Goal: Task Accomplishment & Management: Manage account settings

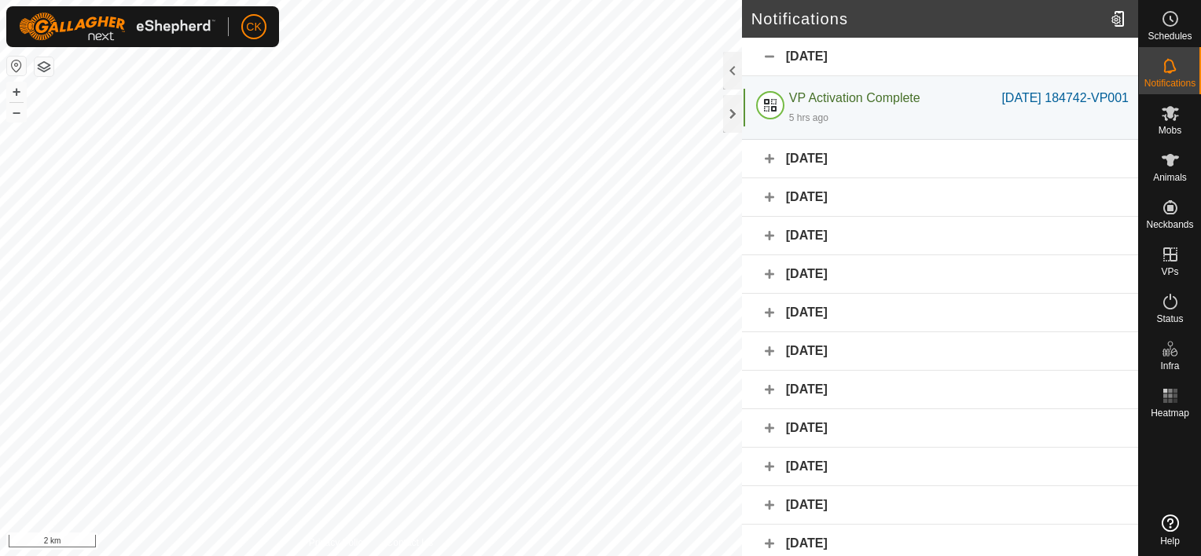
click at [1164, 60] on icon at bounding box center [1169, 66] width 19 height 19
click at [730, 116] on div at bounding box center [732, 114] width 19 height 38
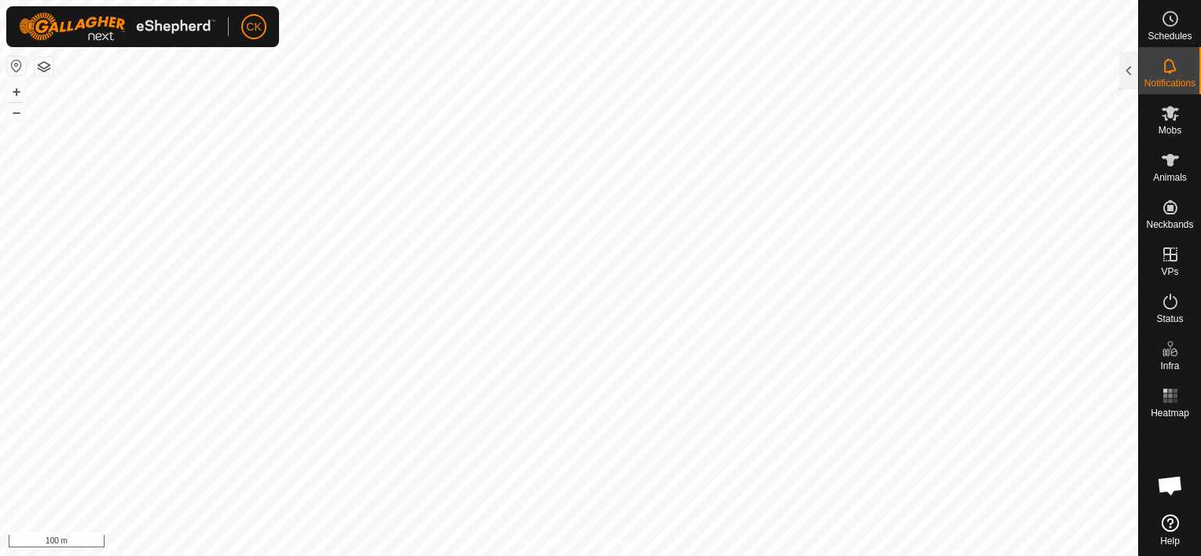
scroll to position [126, 0]
click at [1168, 158] on icon at bounding box center [1169, 160] width 17 height 13
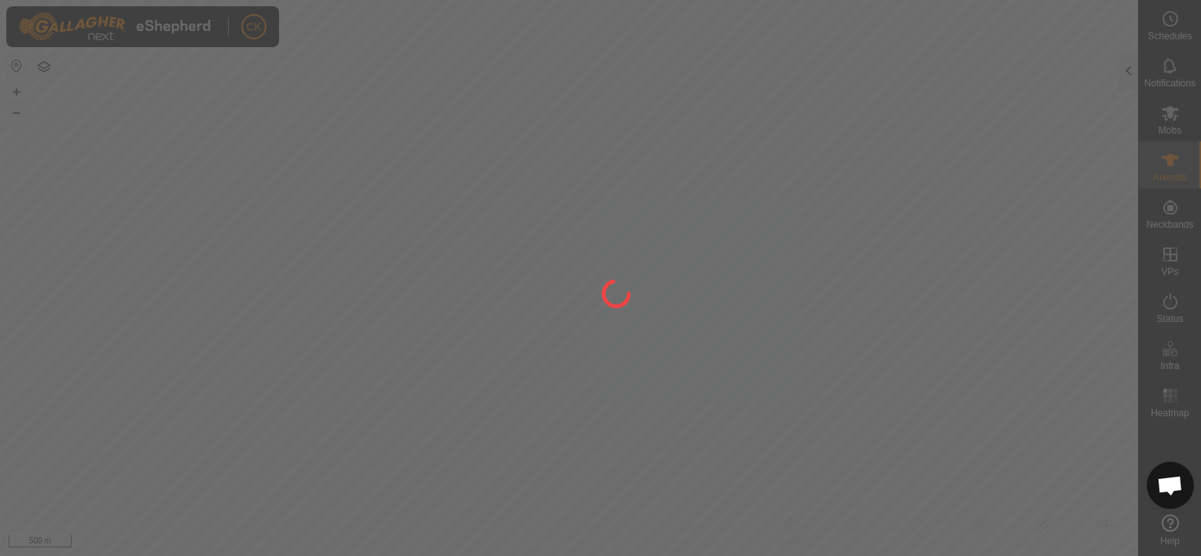
click at [1126, 74] on div at bounding box center [1128, 71] width 19 height 38
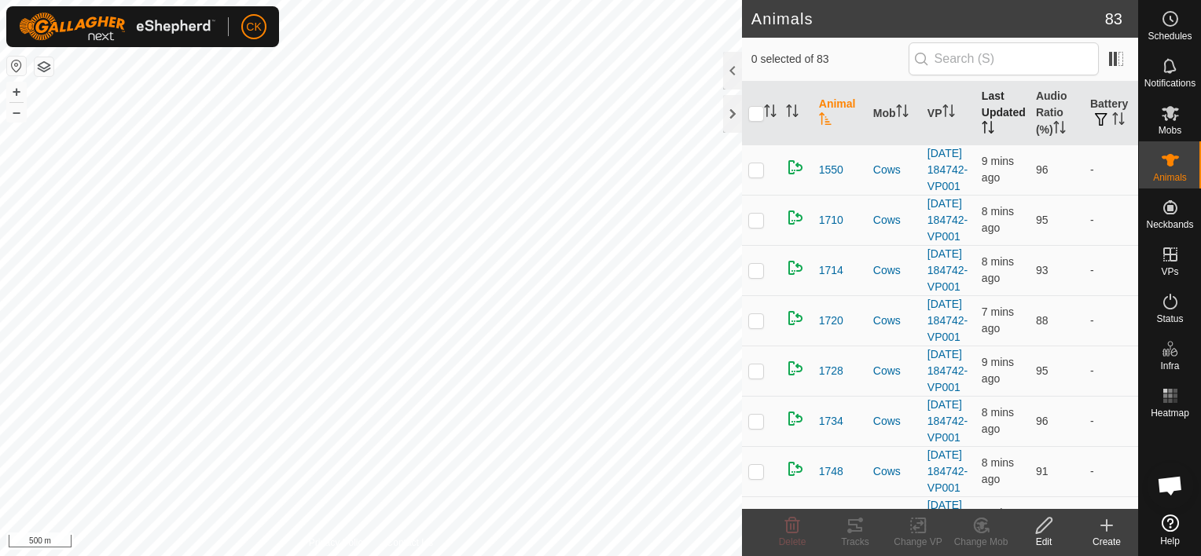
click at [996, 106] on th "Last Updated" at bounding box center [1002, 114] width 54 height 64
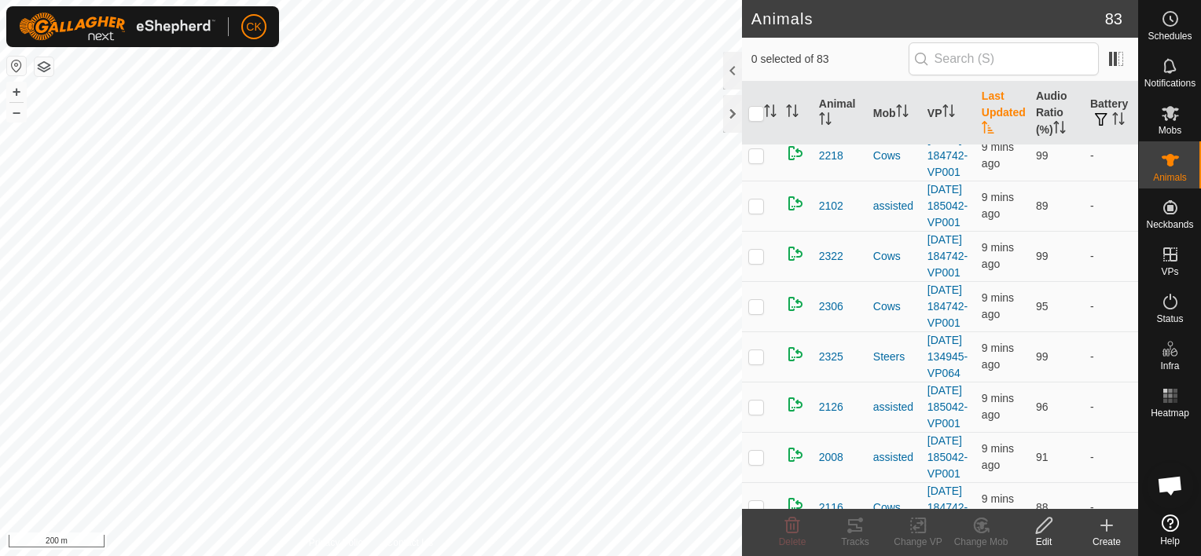
click at [760, 61] on p-checkbox at bounding box center [756, 55] width 16 height 13
checkbox input "false"
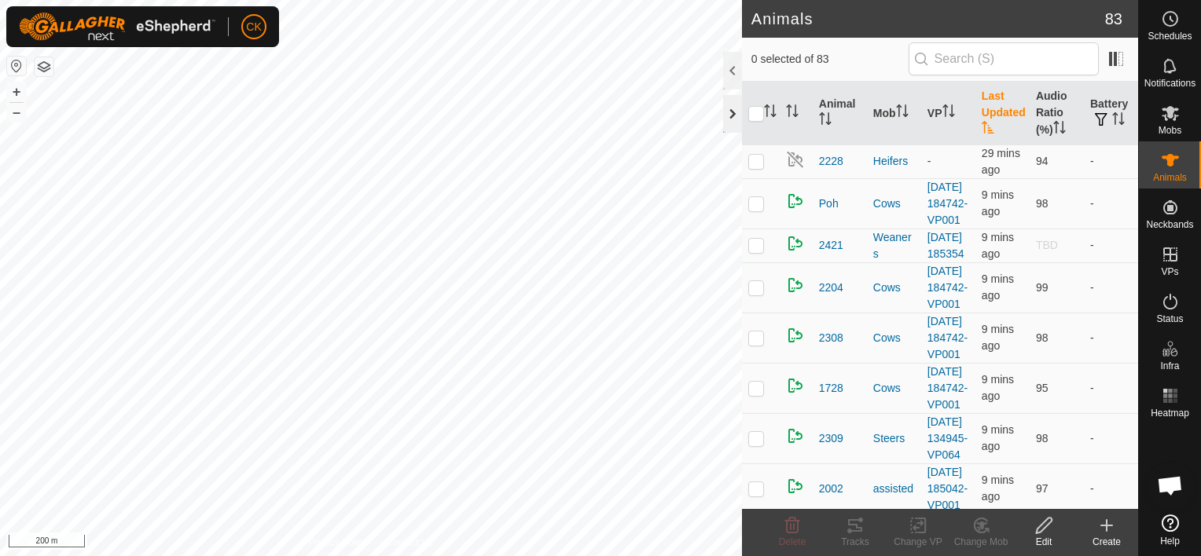
click at [728, 116] on div at bounding box center [732, 114] width 19 height 38
